Goal: Transaction & Acquisition: Purchase product/service

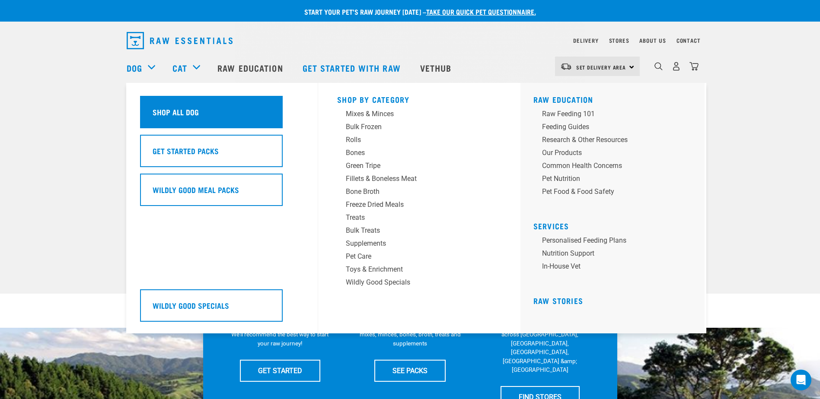
click at [184, 100] on div "Shop All Dog" at bounding box center [211, 112] width 143 height 32
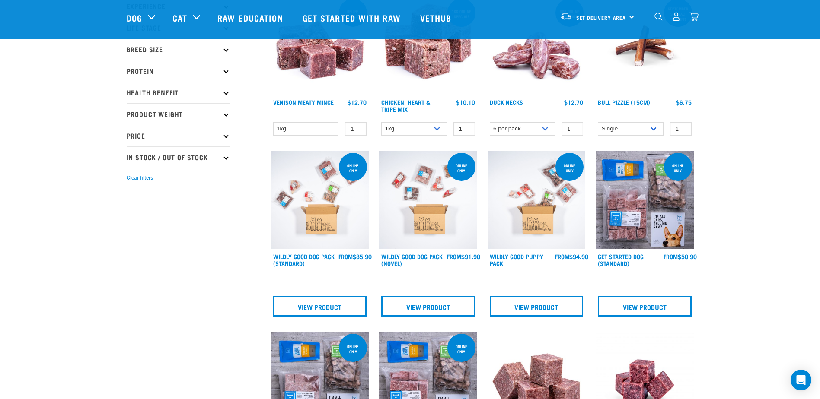
scroll to position [43, 0]
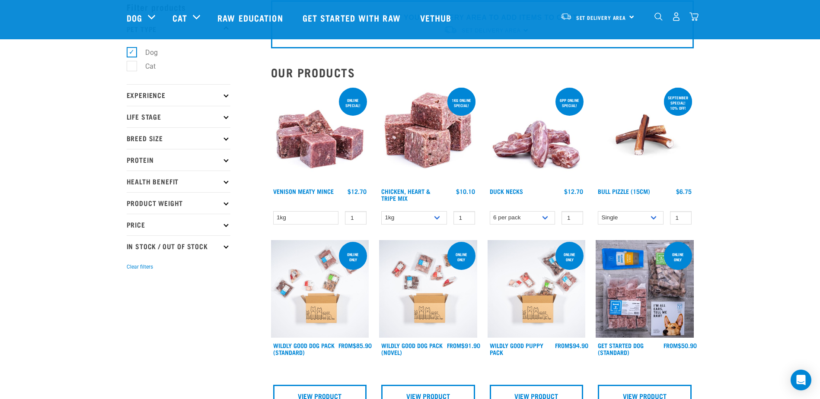
click at [160, 203] on p "Product Weight" at bounding box center [179, 203] width 104 height 22
click at [139, 270] on label "3kg" at bounding box center [145, 269] width 29 height 11
click at [132, 270] on input "3kg" at bounding box center [130, 268] width 6 height 6
checkbox input "true"
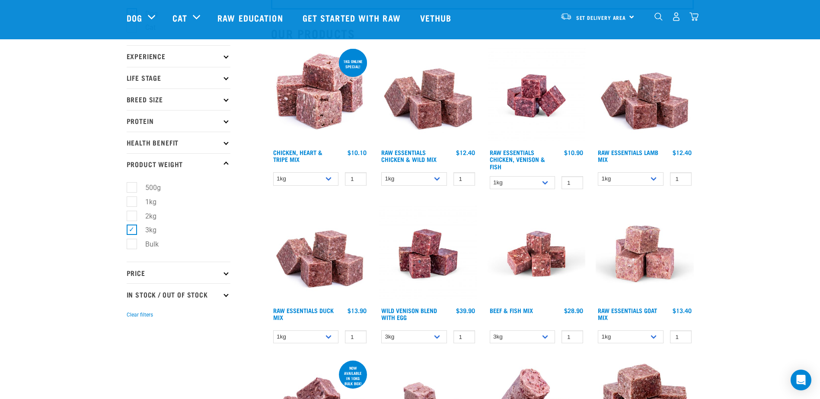
scroll to position [43, 0]
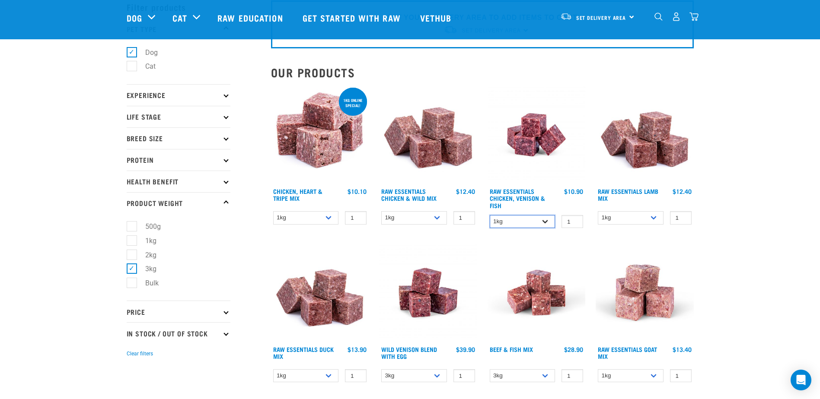
click at [521, 219] on select "1kg 3kg" at bounding box center [523, 221] width 66 height 13
select select "28665"
click at [490, 215] on select "1kg 3kg" at bounding box center [523, 221] width 66 height 13
click at [308, 222] on select "1kg 3kg" at bounding box center [306, 217] width 66 height 13
select select "368"
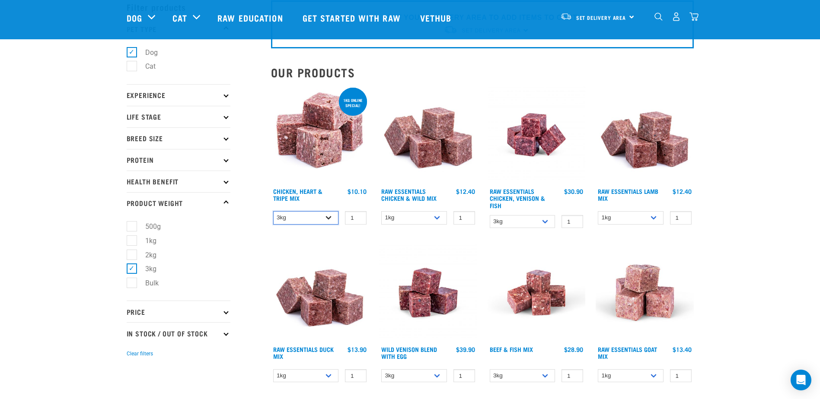
click at [273, 211] on select "1kg 3kg" at bounding box center [306, 217] width 66 height 13
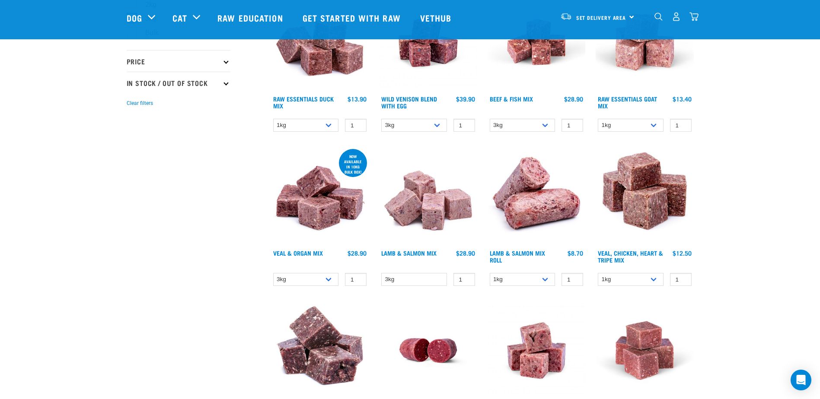
scroll to position [302, 0]
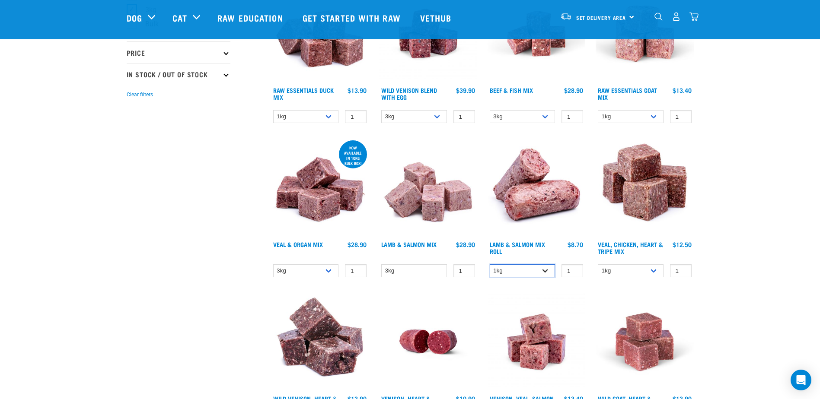
click at [509, 269] on select "1kg Bulk (10kg)" at bounding box center [523, 270] width 66 height 13
select select "913"
click at [490, 264] on select "1kg Bulk (10kg)" at bounding box center [523, 270] width 66 height 13
click at [509, 269] on select "1kg Bulk (10kg)" at bounding box center [523, 270] width 66 height 13
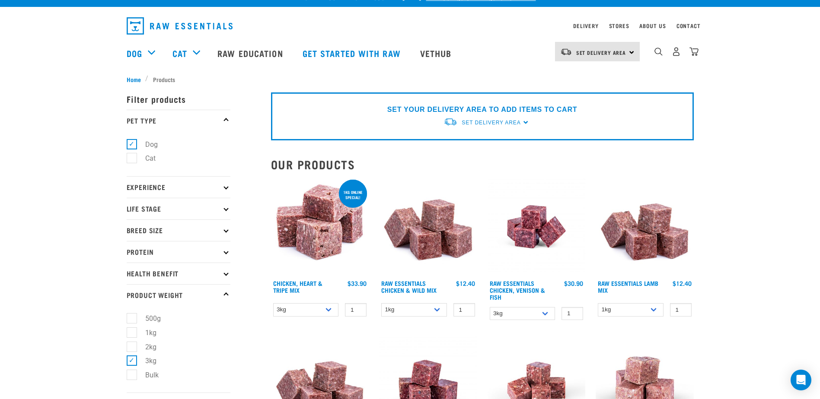
scroll to position [0, 0]
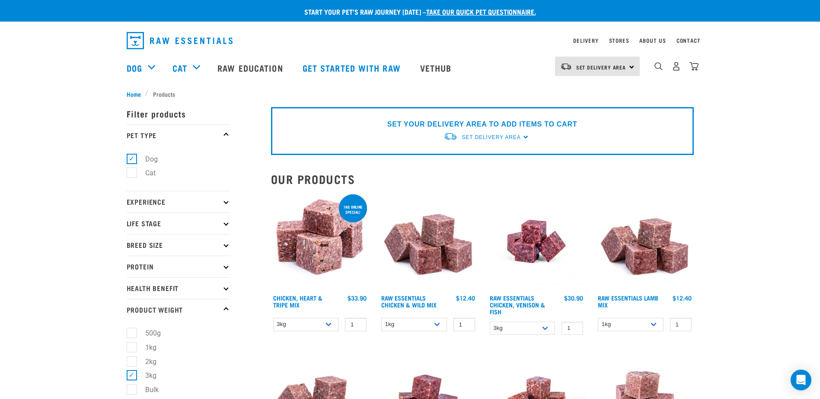
click at [131, 375] on label "3kg" at bounding box center [145, 375] width 29 height 11
click at [129, 375] on input "3kg" at bounding box center [130, 375] width 6 height 6
checkbox input "false"
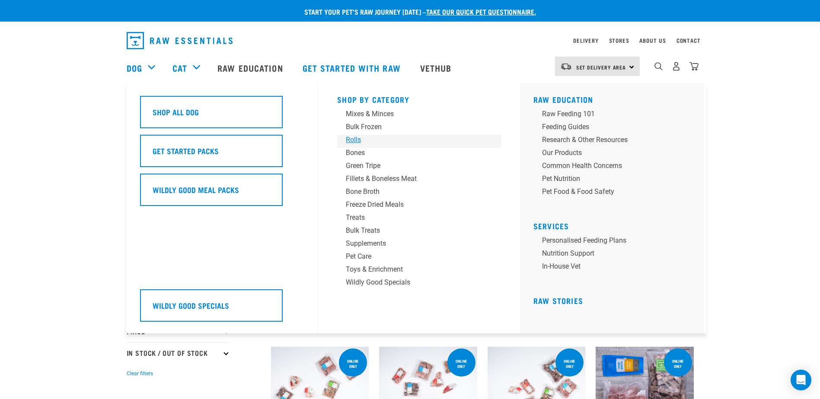
click at [353, 139] on div "Rolls" at bounding box center [413, 140] width 135 height 10
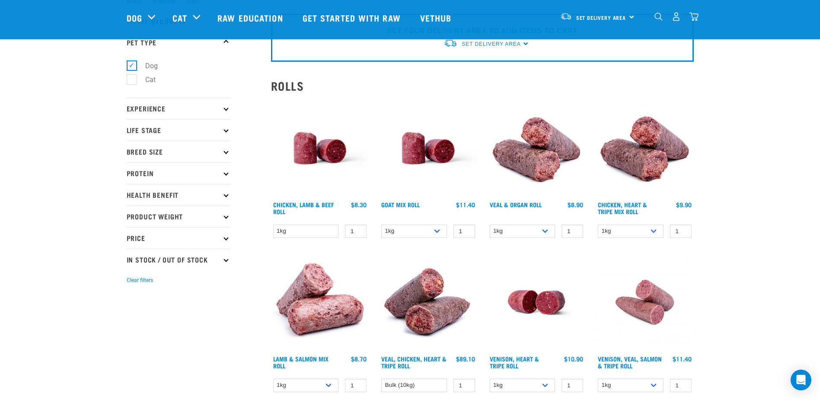
scroll to position [43, 0]
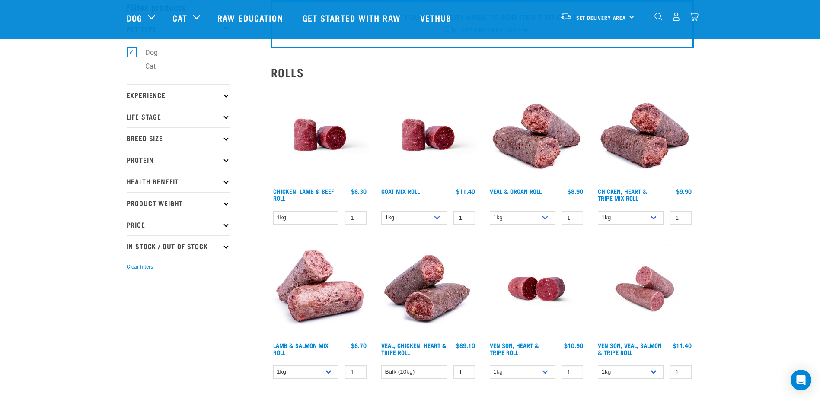
click at [202, 204] on p "Product Weight" at bounding box center [179, 203] width 104 height 22
click at [131, 285] on label "Bulk" at bounding box center [146, 283] width 31 height 11
click at [129, 285] on input "Bulk" at bounding box center [130, 282] width 6 height 6
checkbox input "true"
click at [780, 179] on div "Start your pet’s raw journey today – take our quick pet questionnaire. Delivery…" at bounding box center [410, 319] width 820 height 725
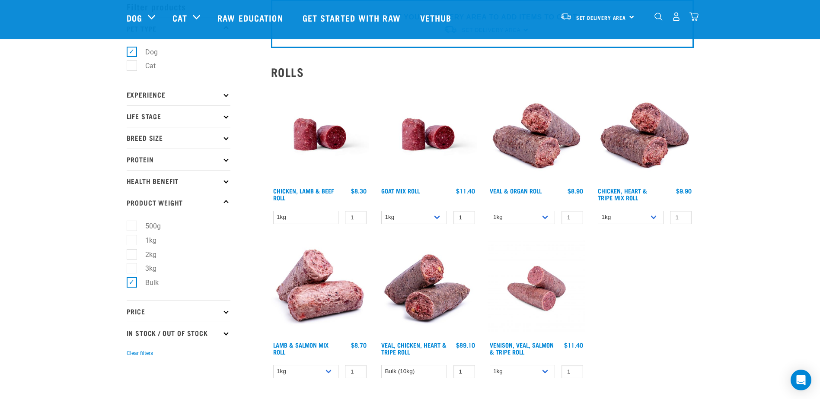
scroll to position [43, 0]
click at [300, 220] on select "1kg" at bounding box center [306, 217] width 66 height 13
click at [766, 209] on div "Start your pet’s raw journey [DATE] – take our quick pet questionnaire. Deliver…" at bounding box center [410, 242] width 820 height 571
click at [600, 216] on select "1kg Bulk (10kg)" at bounding box center [631, 217] width 66 height 13
select select "912"
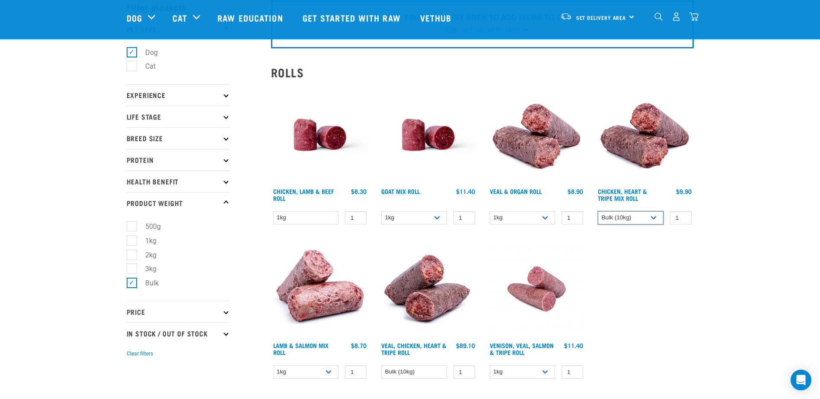
click at [598, 211] on select "1kg Bulk (10kg)" at bounding box center [631, 217] width 66 height 13
click at [726, 137] on div "Start your pet’s raw journey [DATE] – take our quick pet questionnaire. Deliver…" at bounding box center [410, 242] width 820 height 571
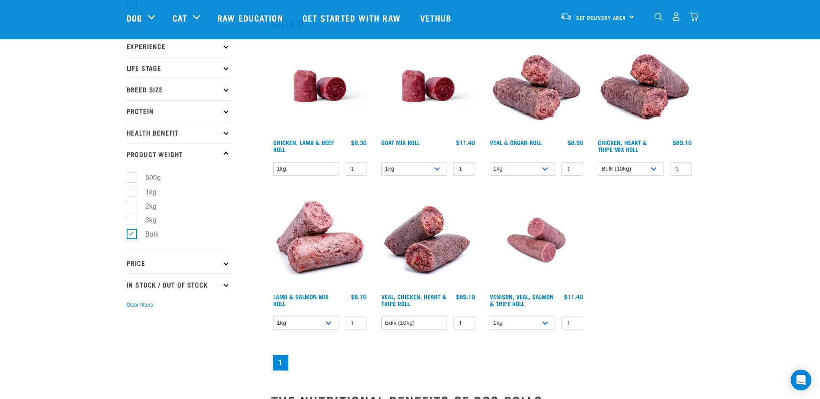
scroll to position [130, 0]
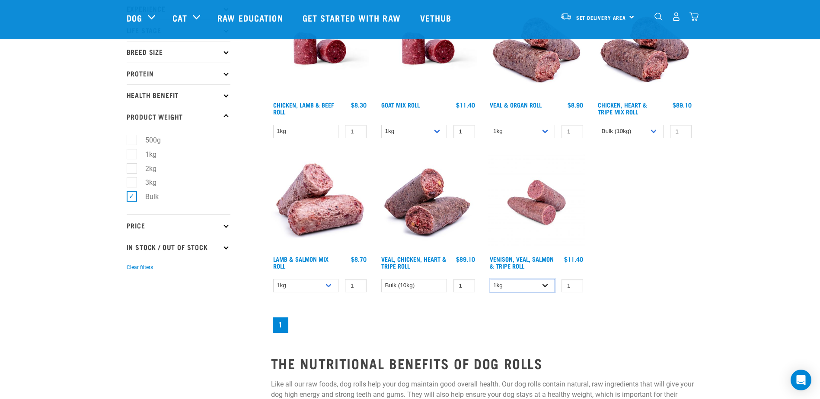
click at [511, 289] on select "1kg Bulk (10kg)" at bounding box center [523, 285] width 66 height 13
select select "336057"
click at [490, 279] on select "1kg Bulk (10kg)" at bounding box center [523, 285] width 66 height 13
click at [391, 289] on select "Bulk (10kg)" at bounding box center [414, 285] width 66 height 13
click at [381, 279] on select "Bulk (10kg)" at bounding box center [414, 285] width 66 height 13
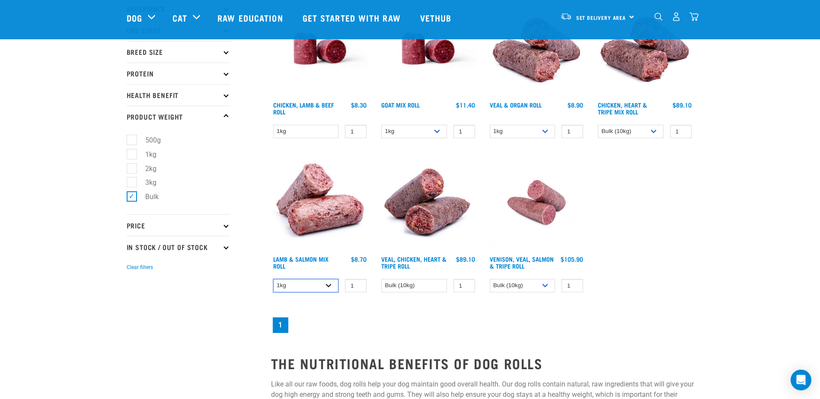
click at [324, 285] on select "1kg Bulk (10kg)" at bounding box center [306, 285] width 66 height 13
select select "913"
click at [273, 279] on select "1kg Bulk (10kg)" at bounding box center [306, 285] width 66 height 13
click at [664, 191] on div "Chicken, Lamb & Beef Roll" at bounding box center [482, 167] width 433 height 346
click at [315, 215] on img at bounding box center [320, 203] width 98 height 98
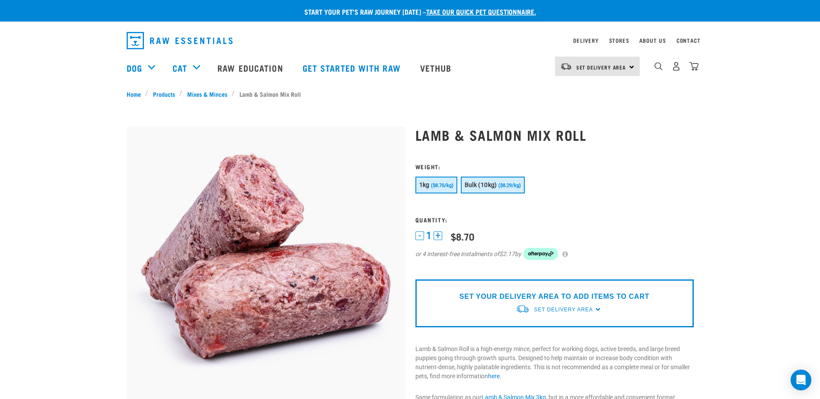
click at [496, 188] on span "Bulk (10kg)" at bounding box center [480, 184] width 32 height 7
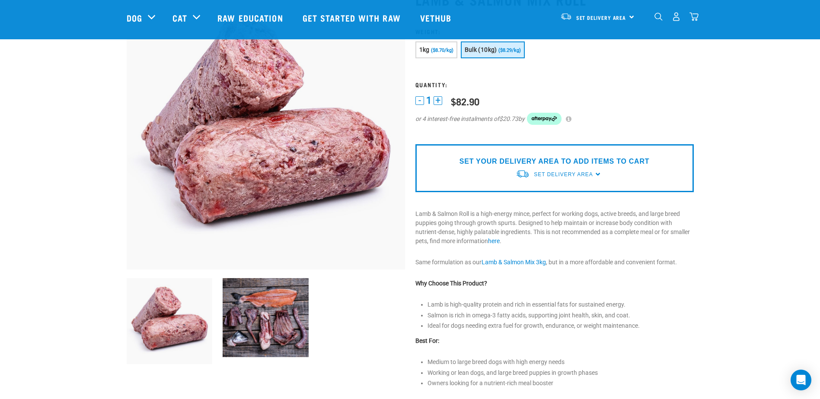
scroll to position [130, 0]
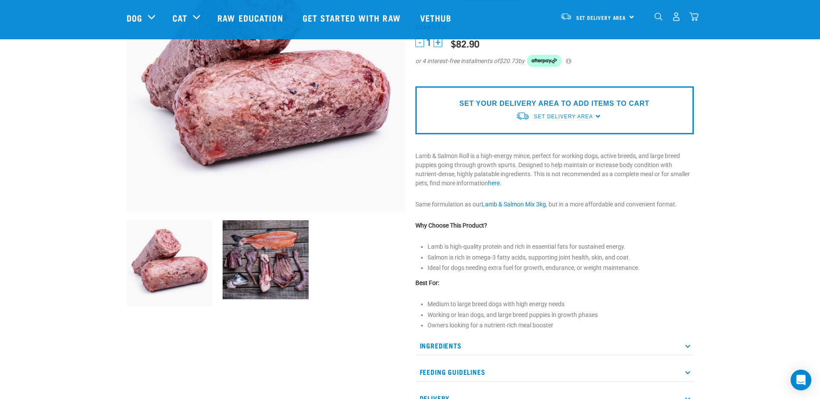
click at [272, 270] on img at bounding box center [266, 259] width 86 height 79
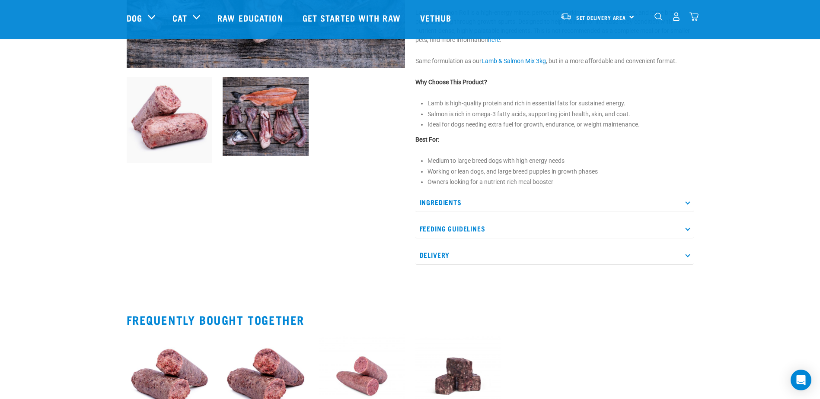
scroll to position [302, 0]
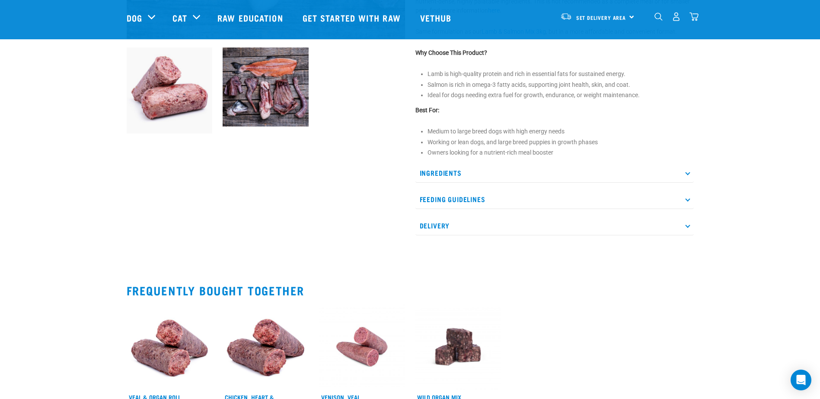
click at [533, 177] on p "Ingredients" at bounding box center [554, 172] width 278 height 19
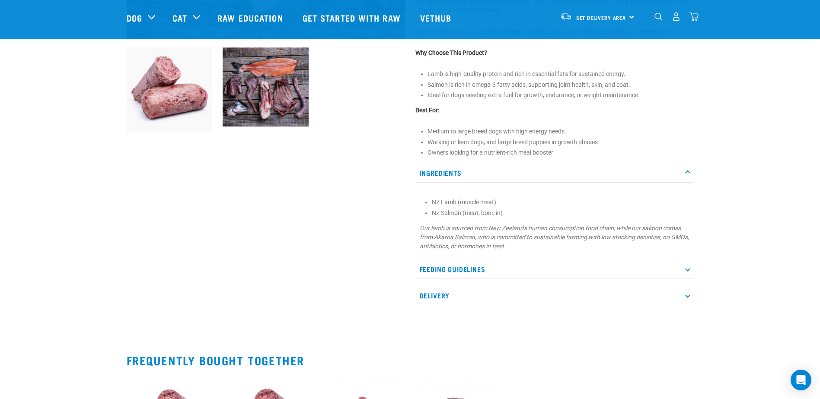
click at [533, 177] on p "Ingredients" at bounding box center [554, 172] width 278 height 19
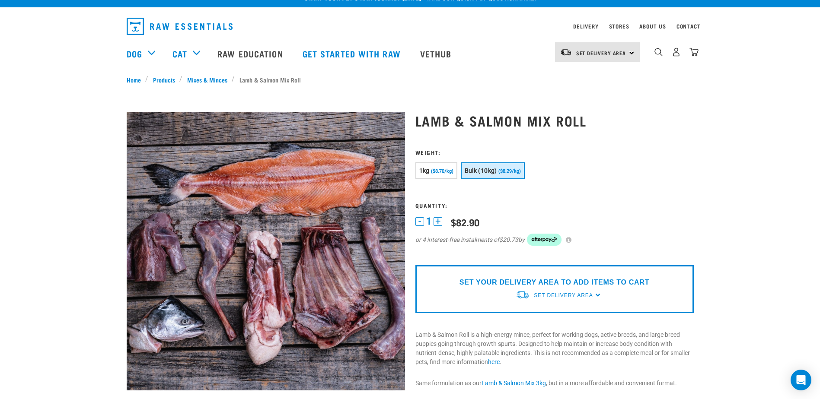
scroll to position [0, 0]
